Goal: Find specific page/section

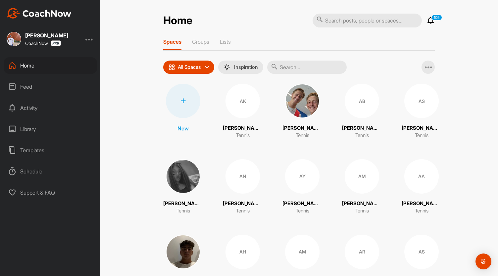
click at [288, 69] on input "text" at bounding box center [307, 67] width 80 height 13
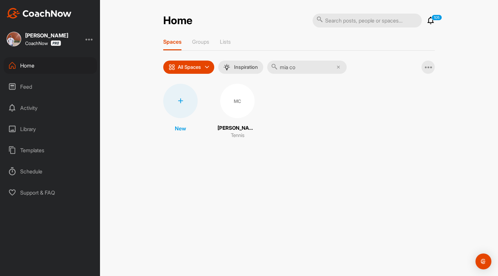
type input "mia co"
click at [225, 95] on div "MC" at bounding box center [237, 101] width 34 height 34
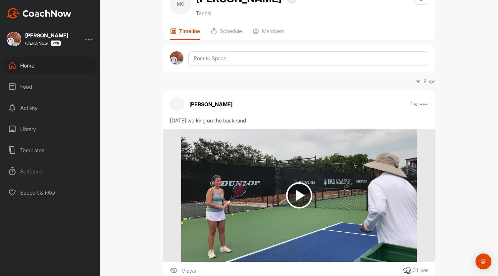
scroll to position [66, 0]
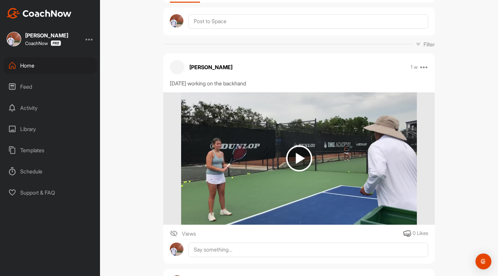
click at [286, 156] on img at bounding box center [299, 158] width 26 height 26
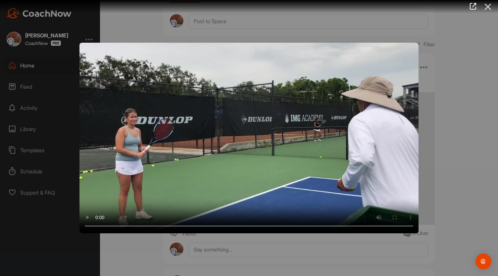
click at [490, 4] on icon at bounding box center [488, 7] width 15 height 12
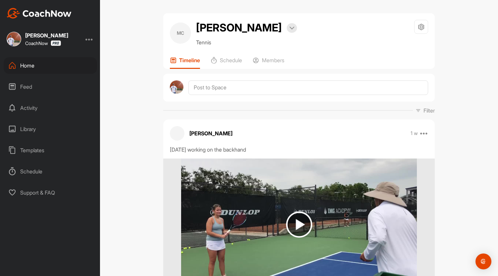
scroll to position [50, 0]
